Goal: Task Accomplishment & Management: Use online tool/utility

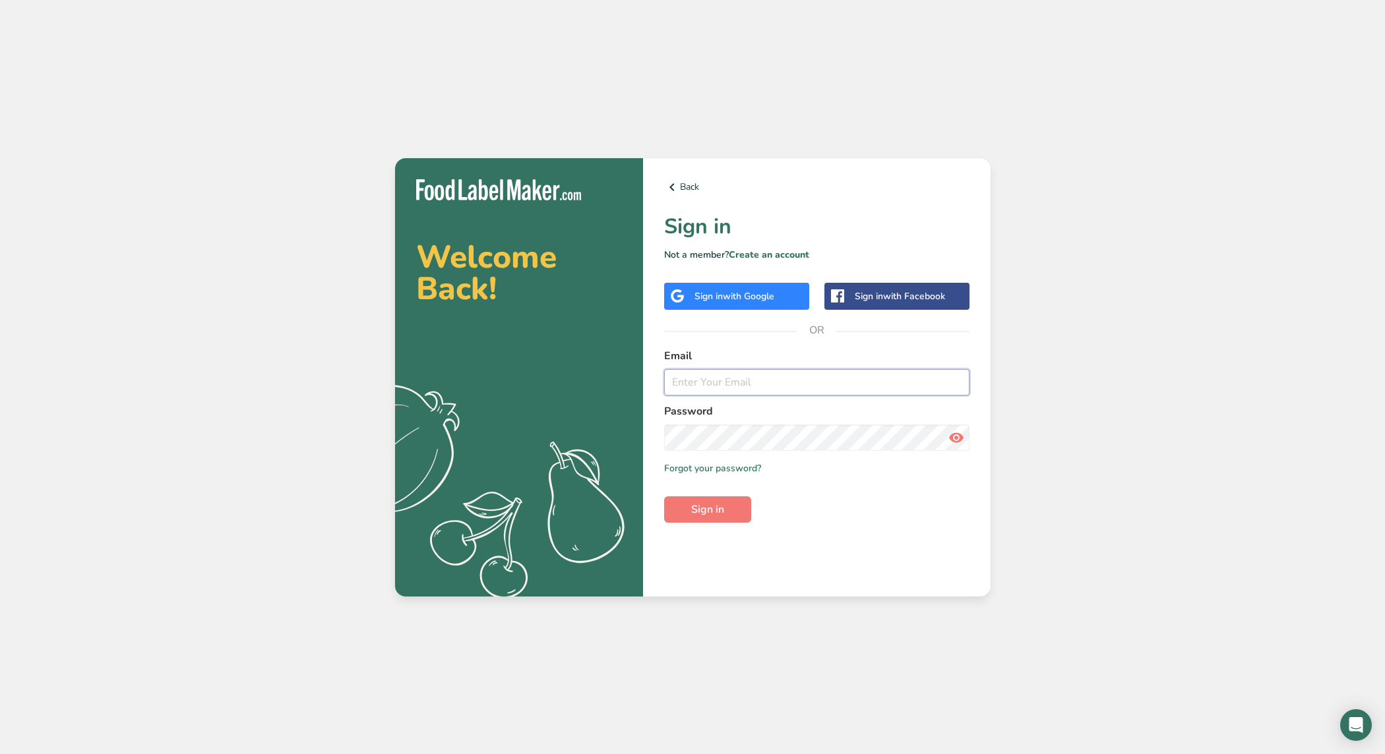
type input "[EMAIL_ADDRESS][DOMAIN_NAME]"
click at [714, 513] on span "Sign in" at bounding box center [707, 510] width 33 height 16
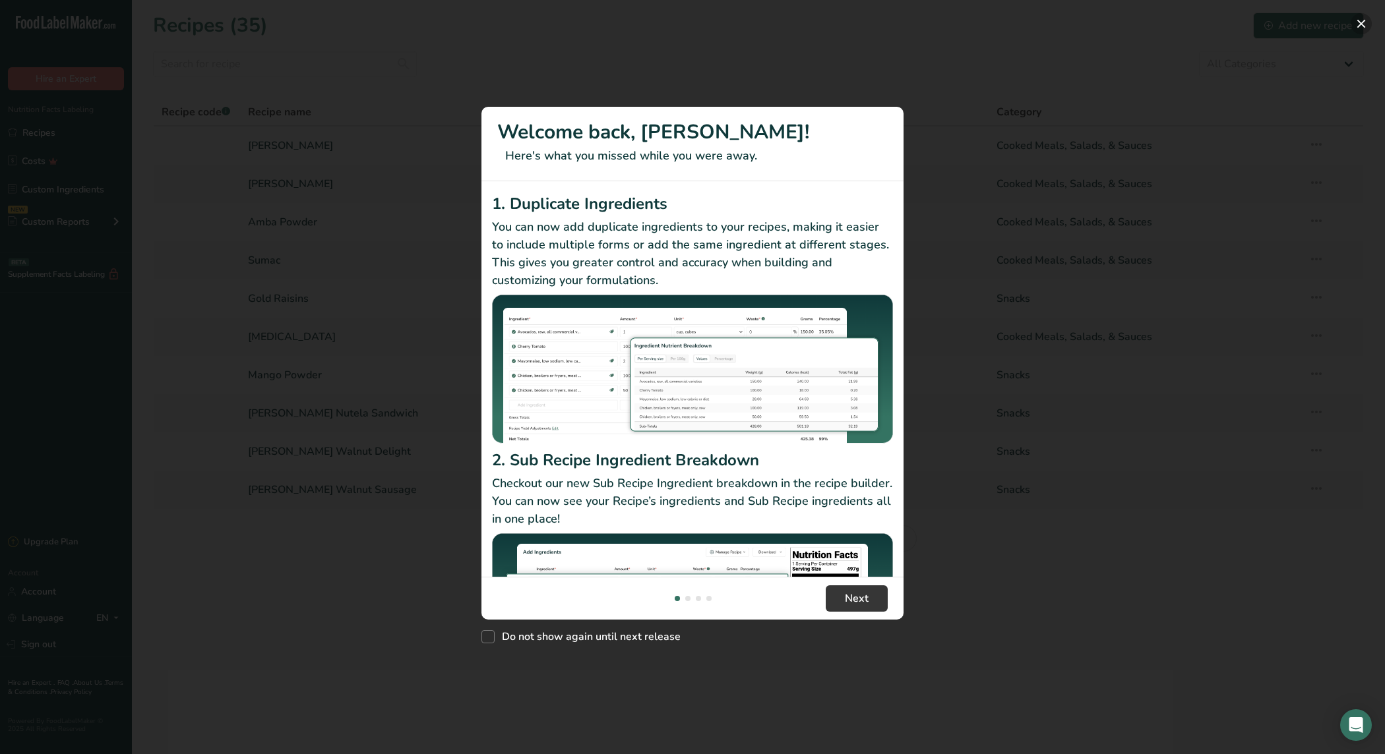
click at [1364, 24] on button "New Features" at bounding box center [1360, 23] width 21 height 21
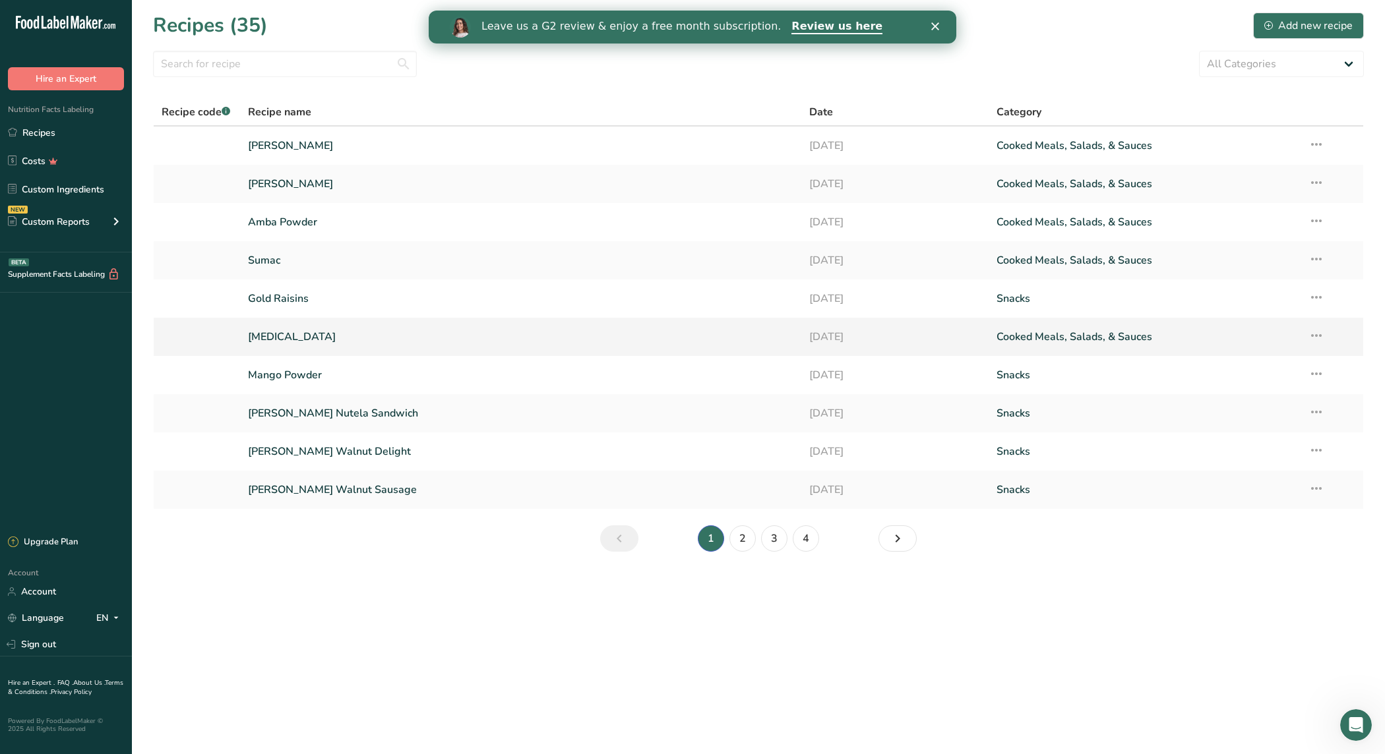
click at [390, 334] on link "[MEDICAL_DATA]" at bounding box center [521, 337] width 546 height 28
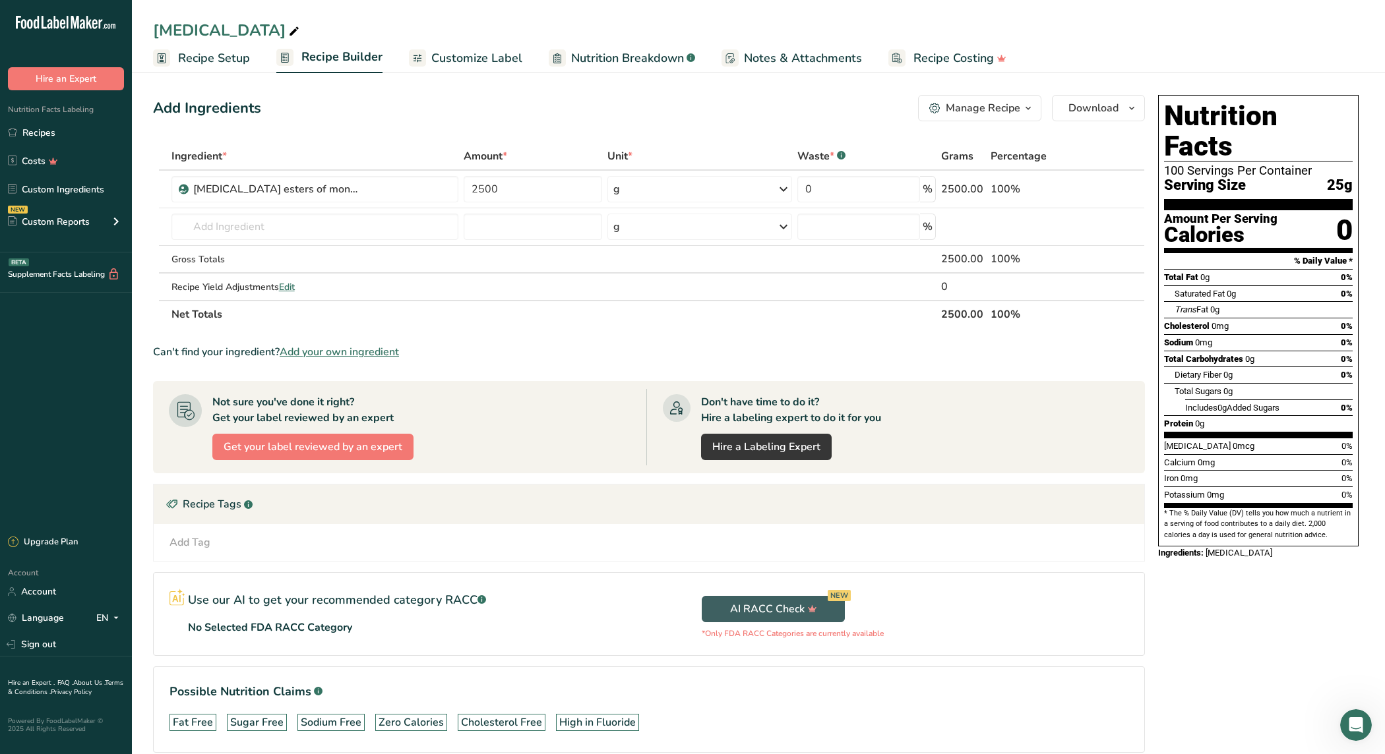
click at [218, 58] on span "Recipe Setup" at bounding box center [214, 58] width 72 height 18
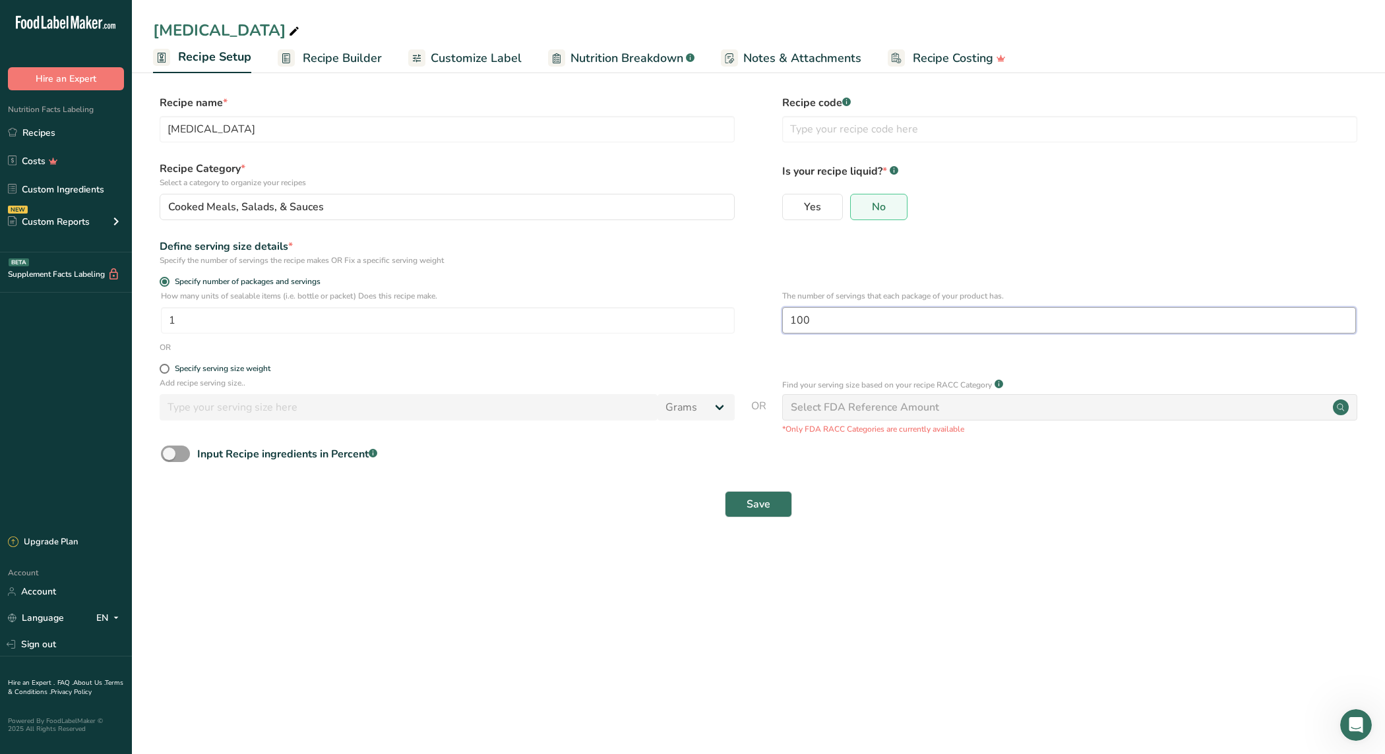
click at [834, 322] on input "100" at bounding box center [1069, 320] width 574 height 26
type input "10"
click at [755, 506] on span "Save" at bounding box center [758, 505] width 24 height 16
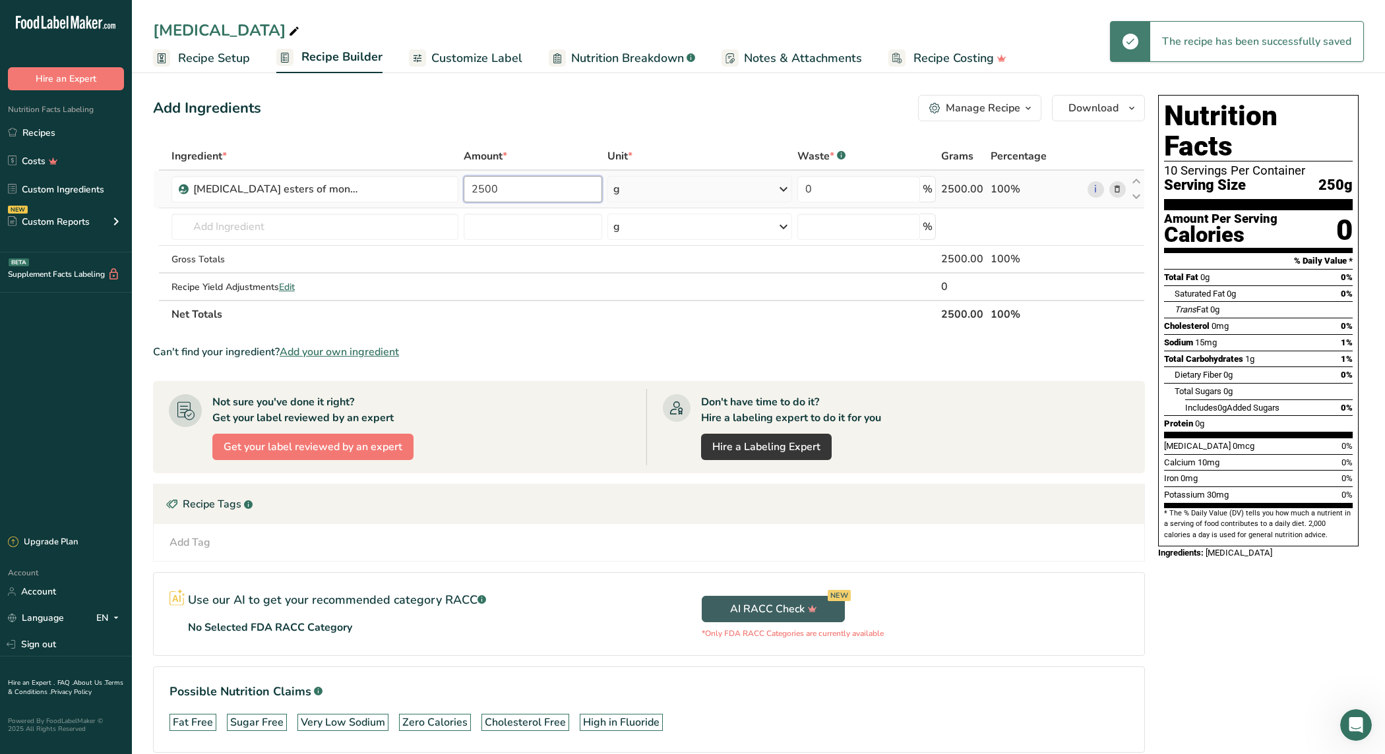
click at [531, 188] on input "2500" at bounding box center [533, 189] width 138 height 26
type input "2"
type input "450"
click at [530, 227] on div "Ingredient * Amount * Unit * Waste * .a-a{fill:#347362;}.b-a{fill:#fff;} Grams …" at bounding box center [649, 235] width 992 height 186
click at [553, 187] on input "450" at bounding box center [533, 189] width 138 height 26
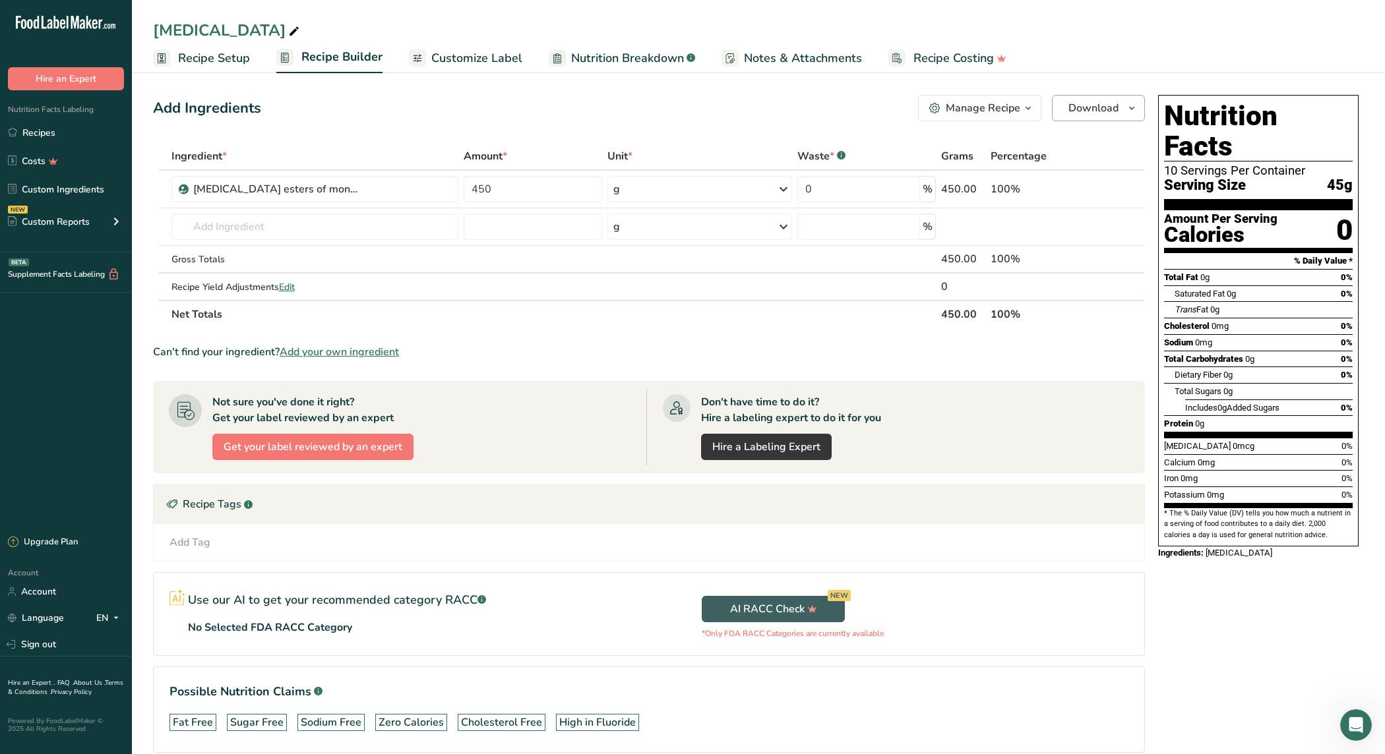
click at [1094, 107] on span "Download" at bounding box center [1093, 108] width 50 height 16
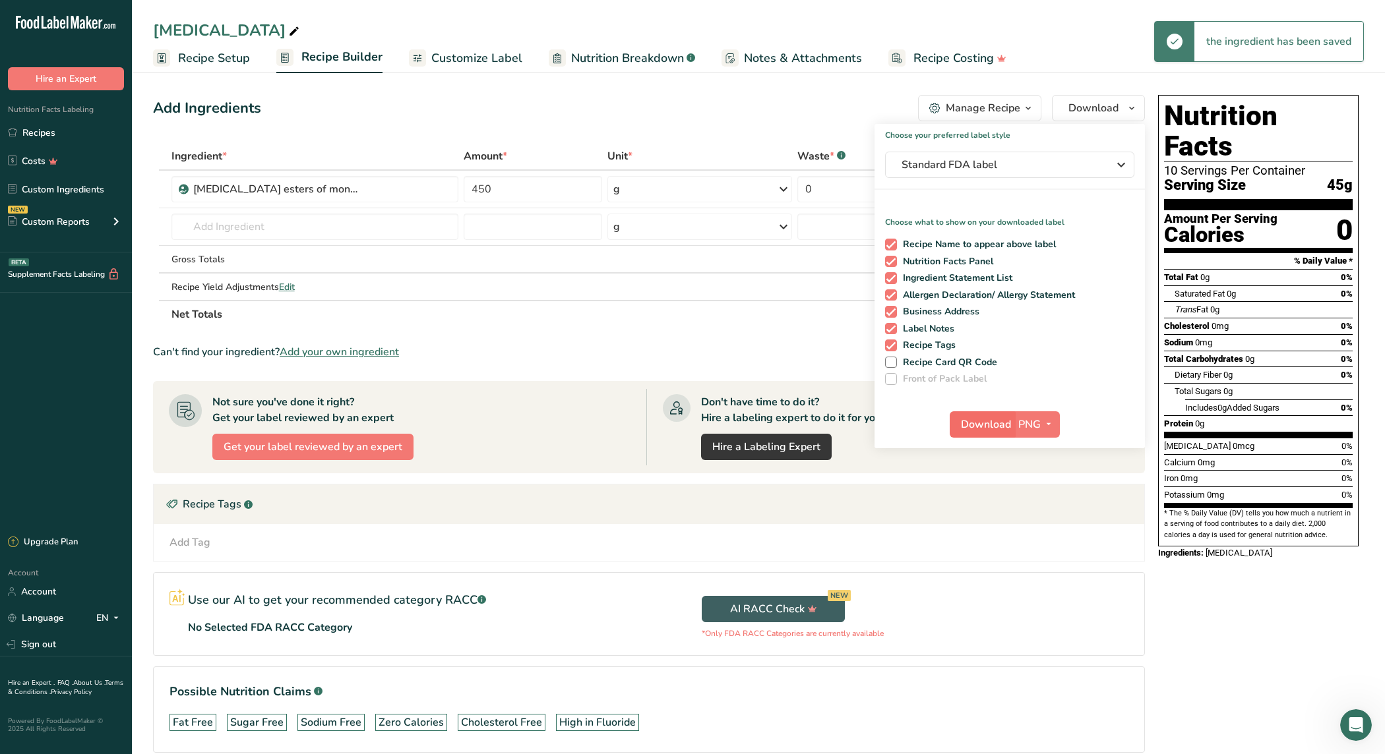
click at [1000, 422] on span "Download" at bounding box center [986, 425] width 50 height 16
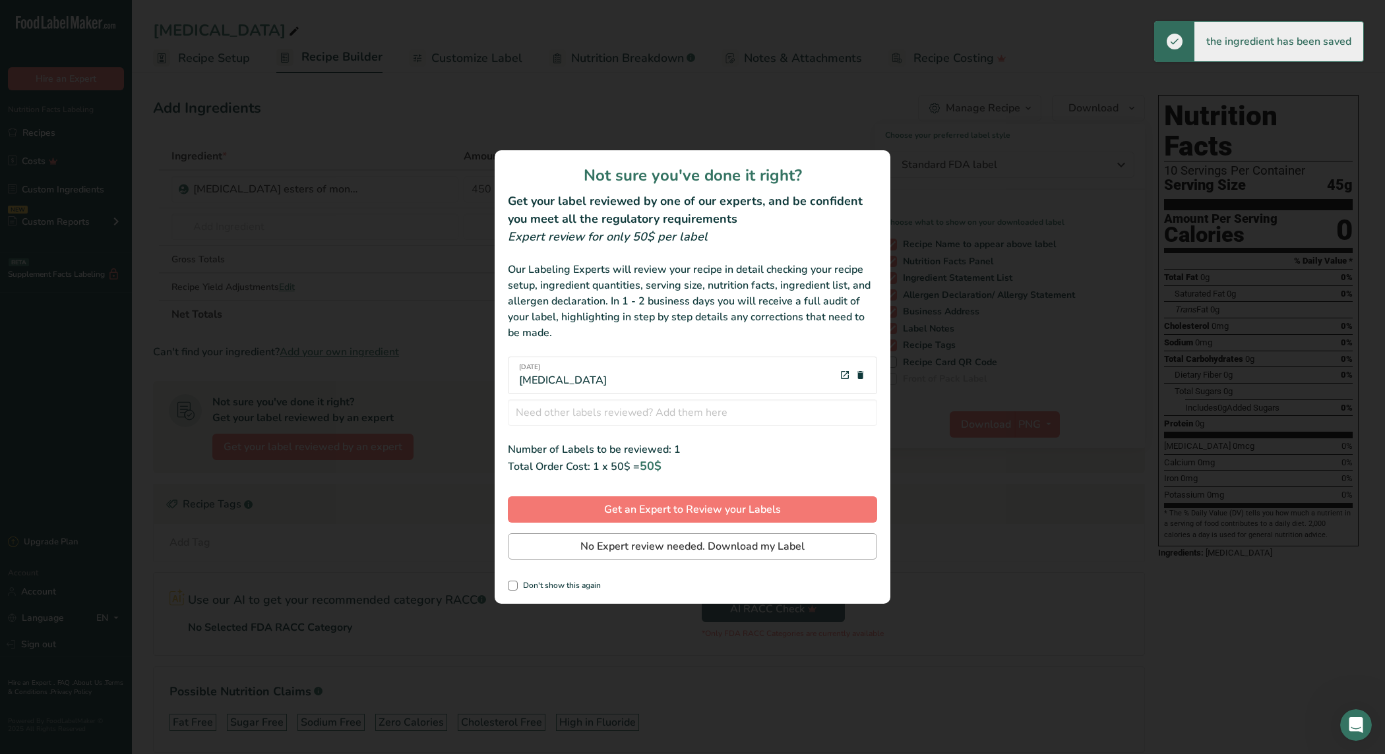
click at [673, 548] on span "No Expert review needed. Download my Label" at bounding box center [692, 547] width 224 height 16
